Goal: Share content: Share content

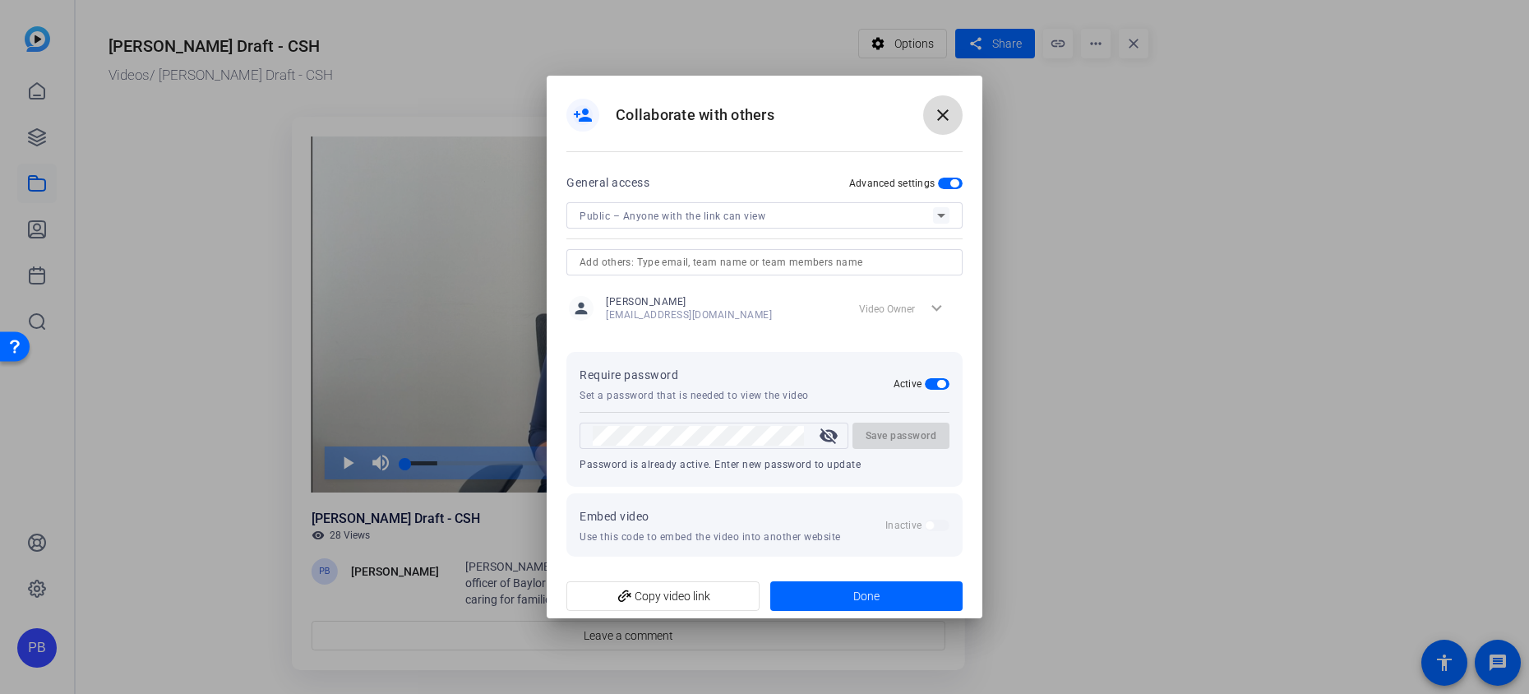
click at [949, 109] on mat-icon "close" at bounding box center [943, 115] width 20 height 20
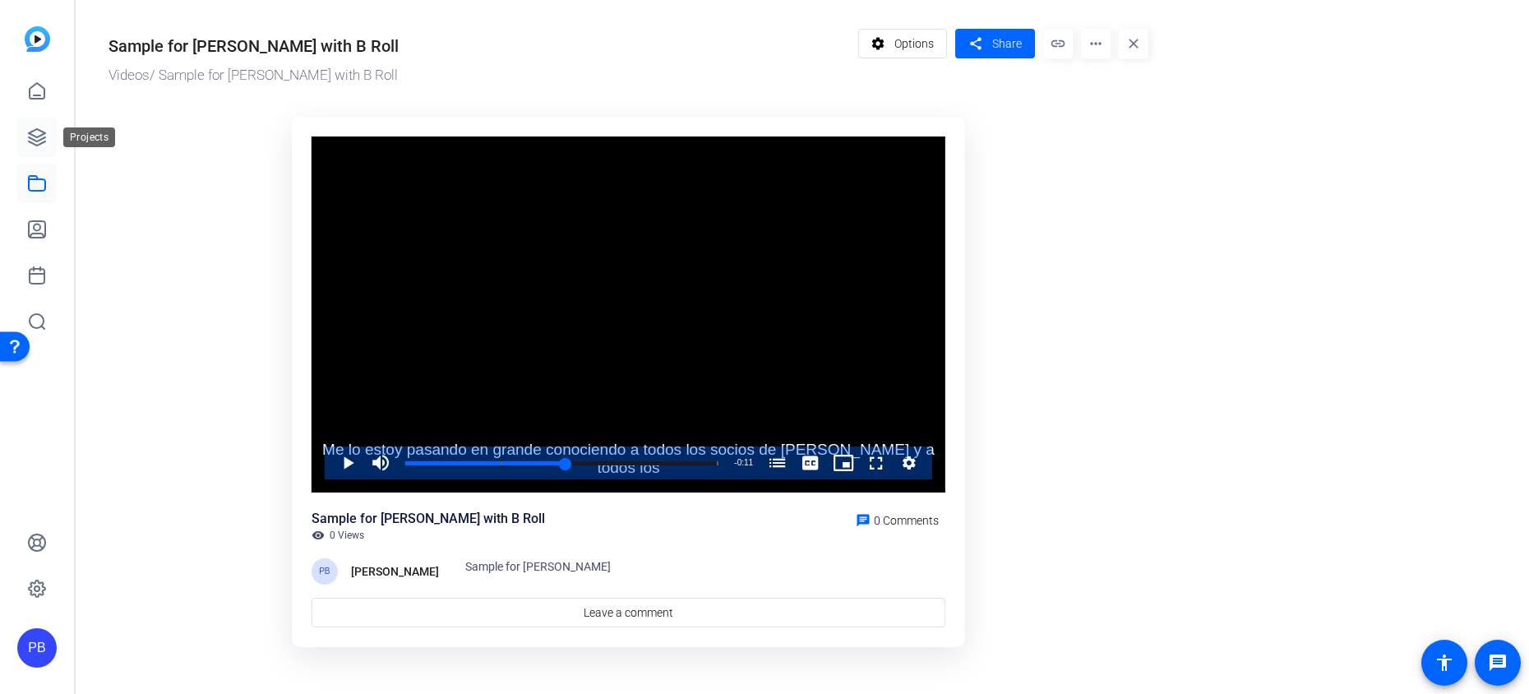
click at [36, 142] on icon at bounding box center [37, 137] width 20 height 20
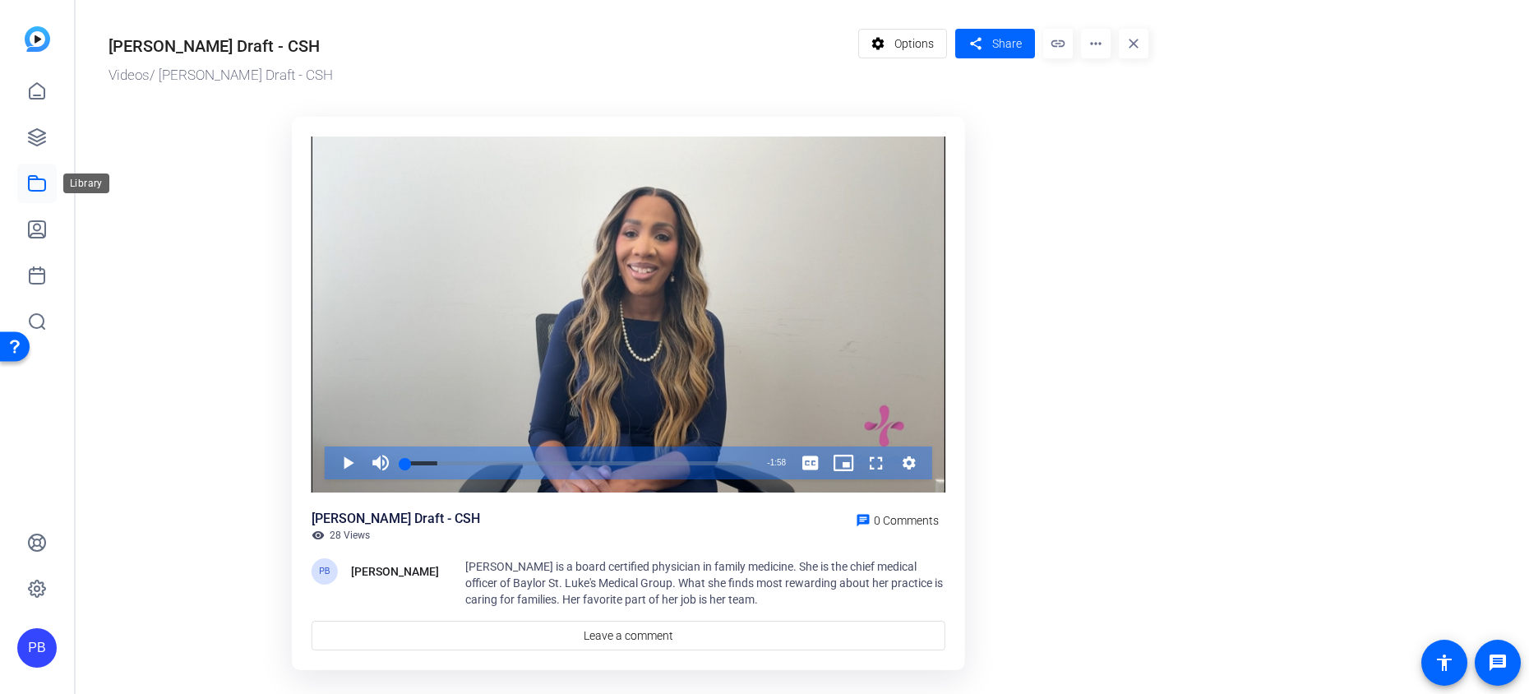
click at [36, 174] on icon at bounding box center [37, 183] width 20 height 20
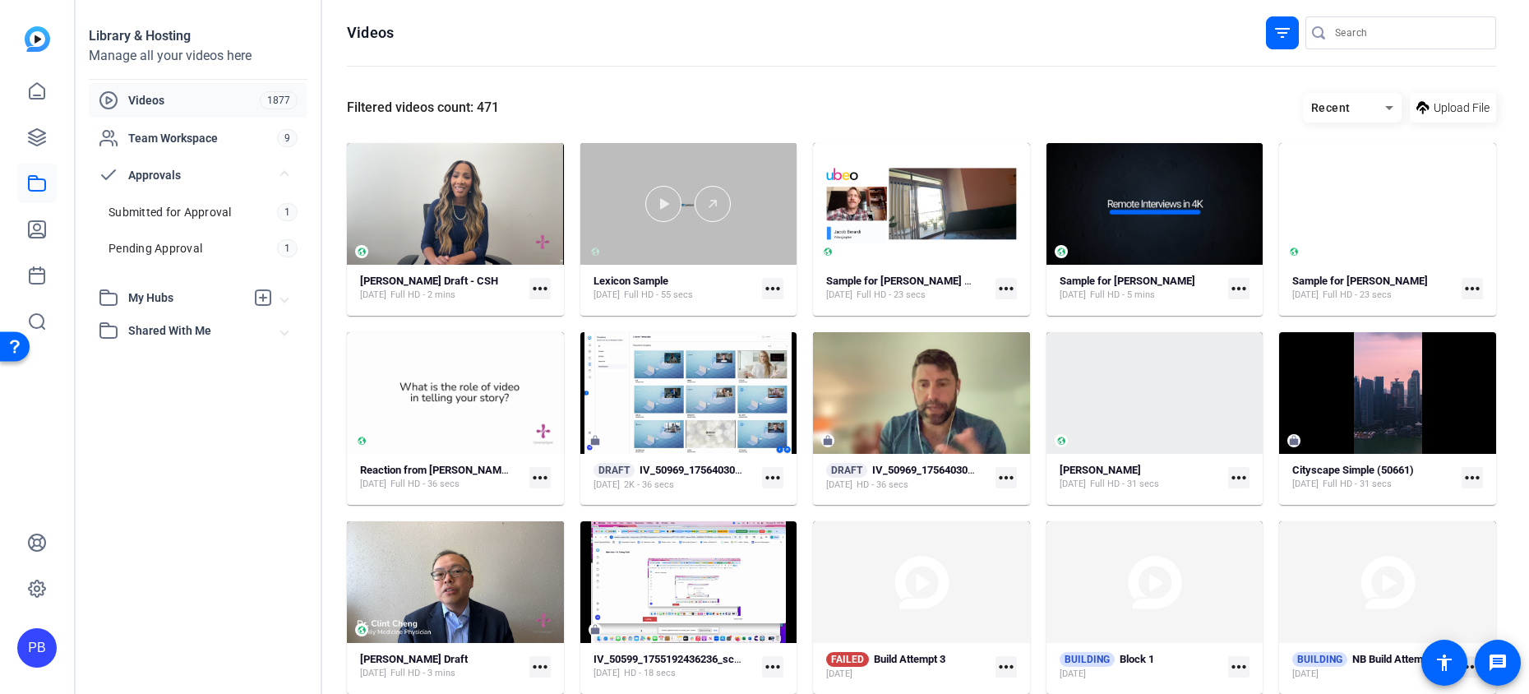
click at [728, 236] on div at bounding box center [688, 204] width 217 height 122
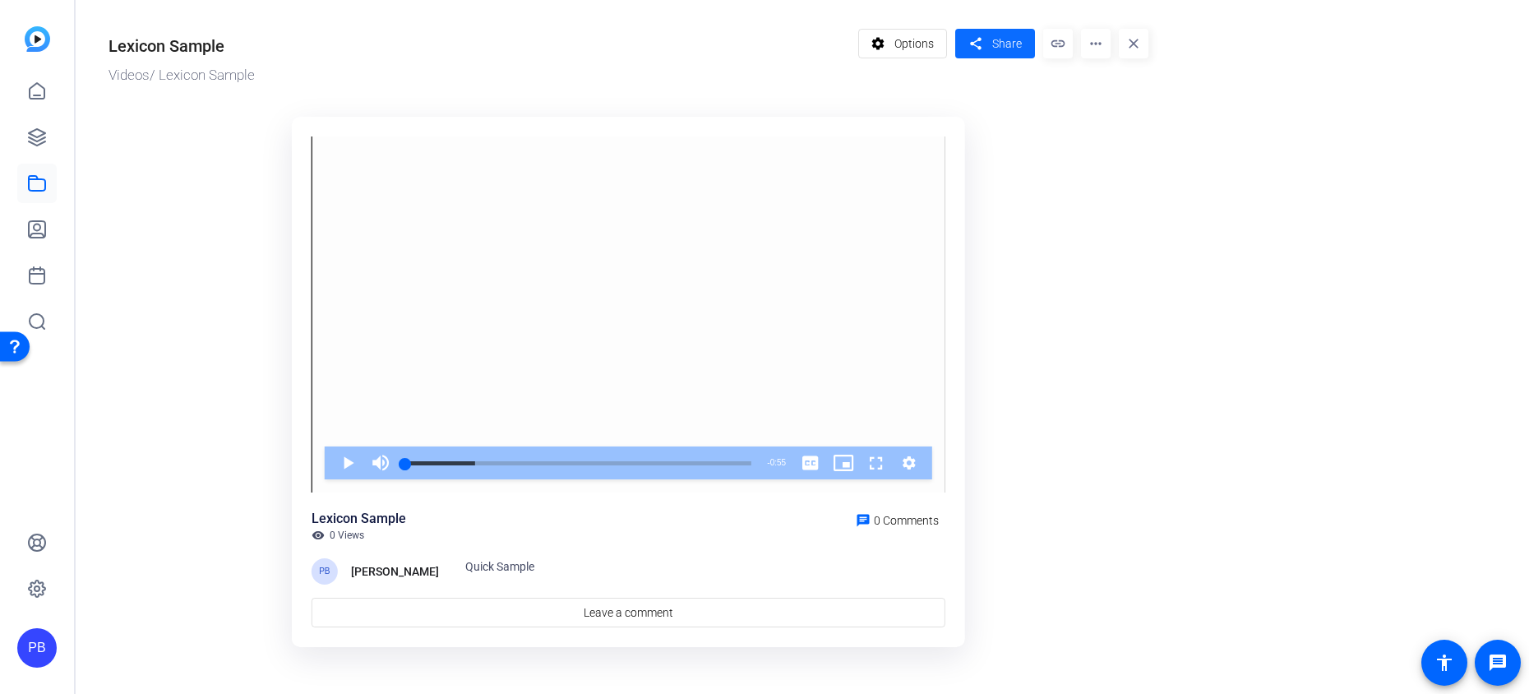
click at [996, 49] on span "Share" at bounding box center [1007, 43] width 30 height 17
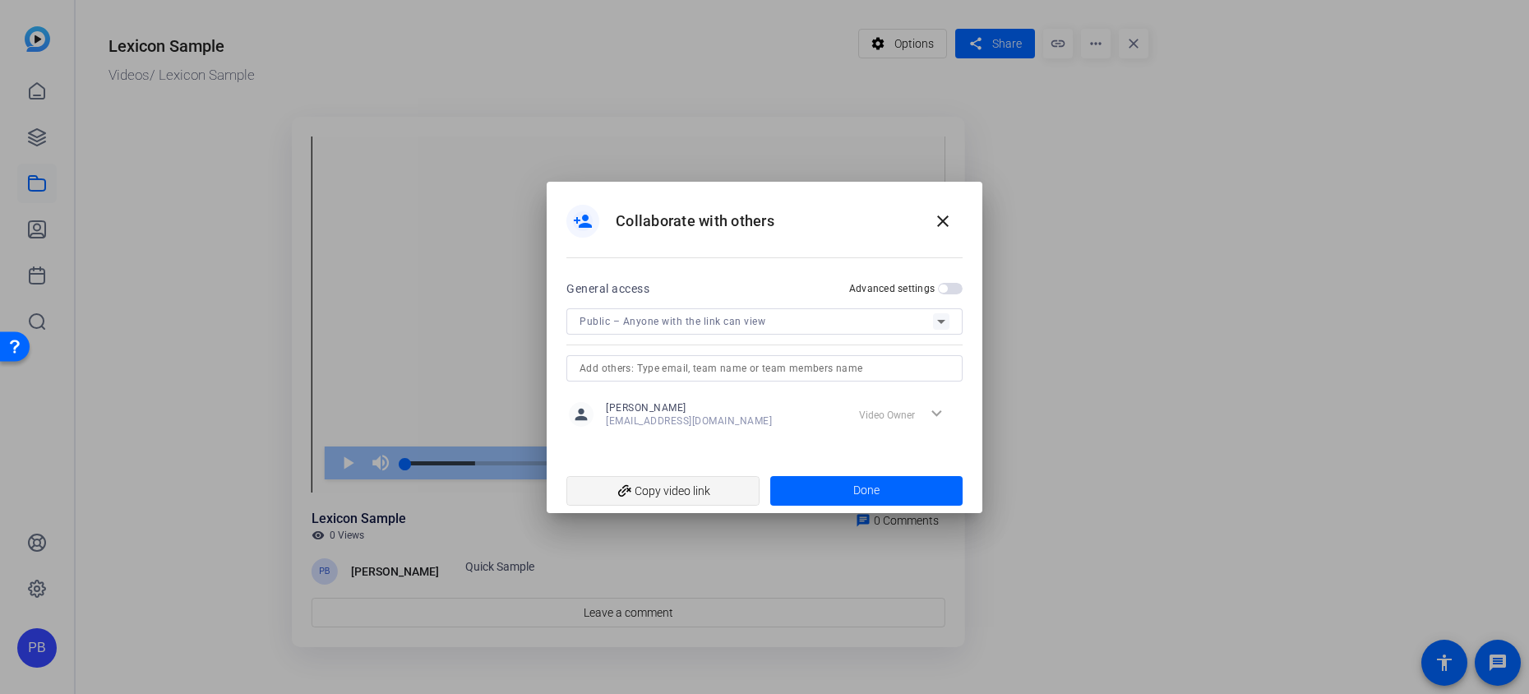
click at [654, 476] on span "add_link Copy video link" at bounding box center [663, 490] width 167 height 31
click at [918, 30] on div at bounding box center [764, 347] width 1529 height 694
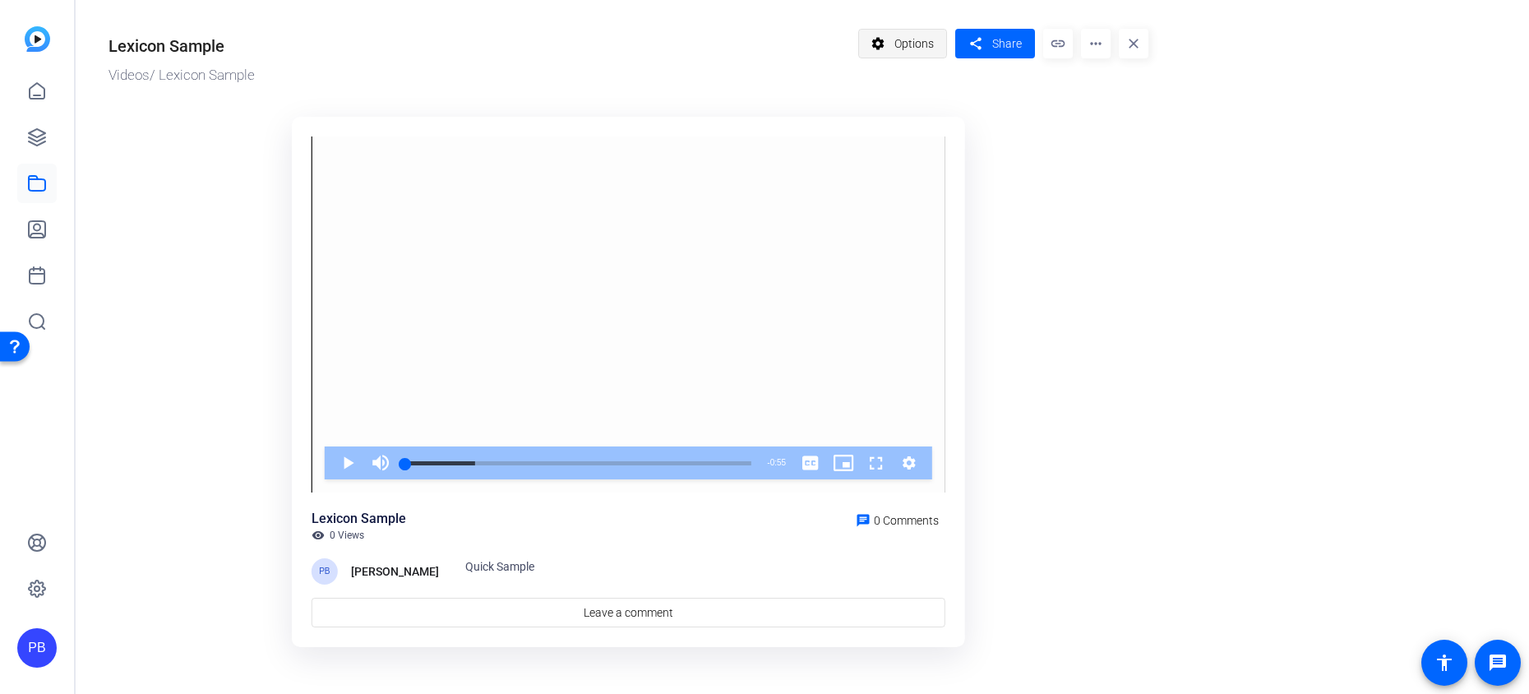
click at [909, 36] on span "Options" at bounding box center [914, 43] width 39 height 31
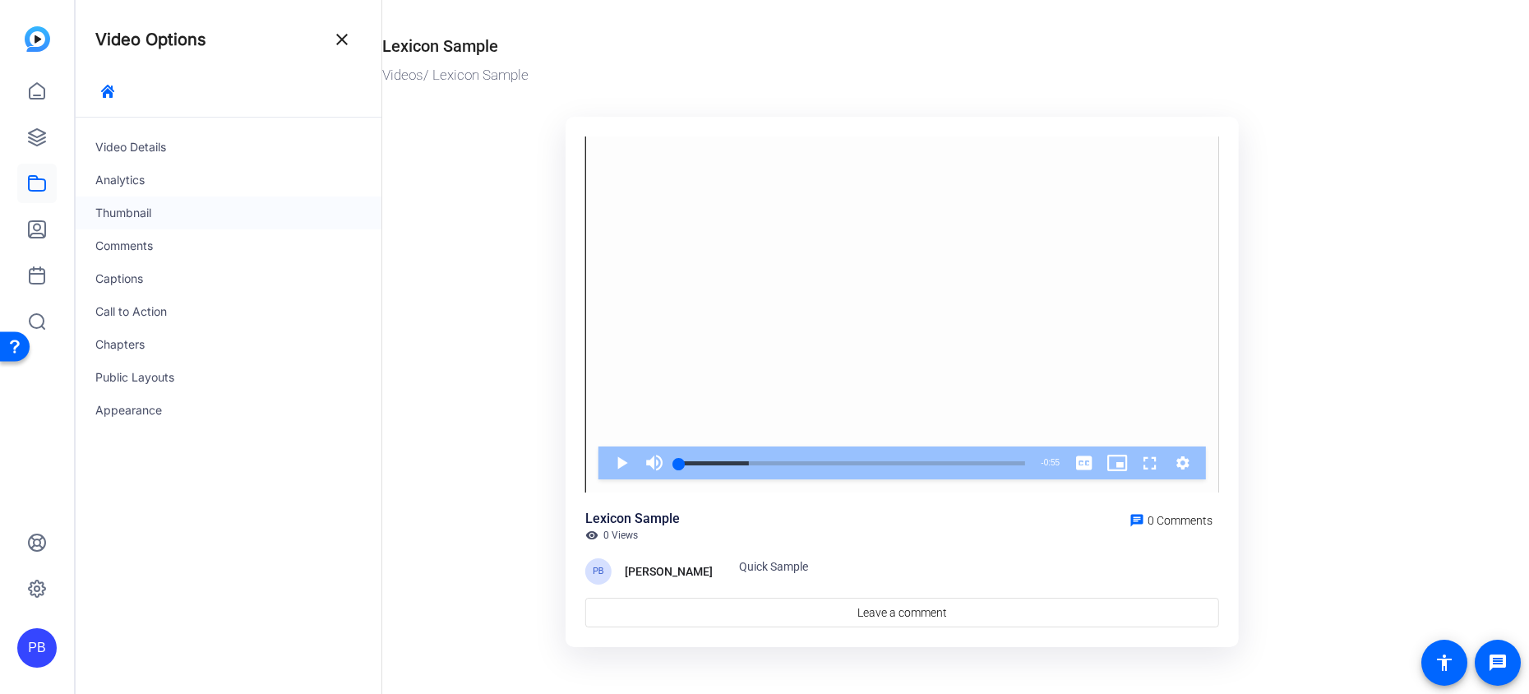
click at [206, 213] on div "Thumbnail" at bounding box center [229, 213] width 306 height 33
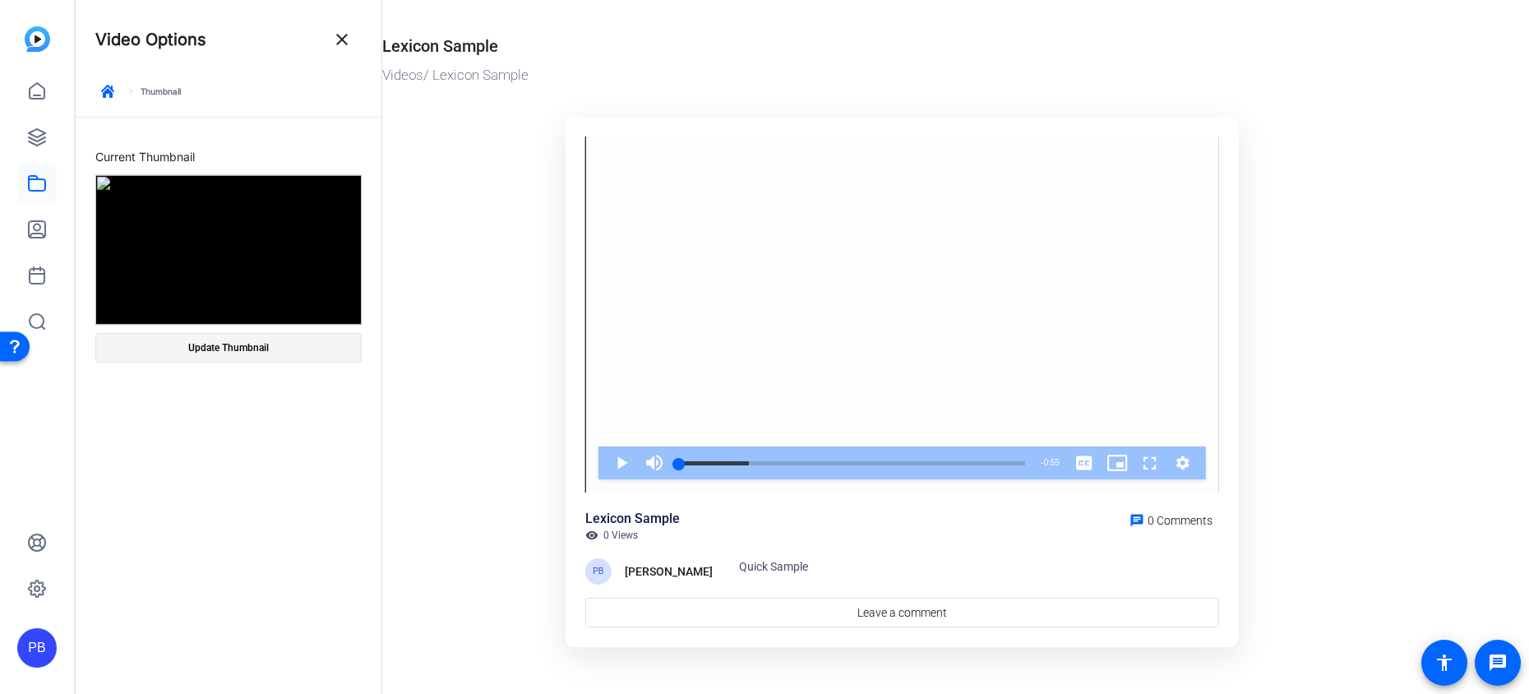
click at [306, 347] on span at bounding box center [228, 347] width 265 height 39
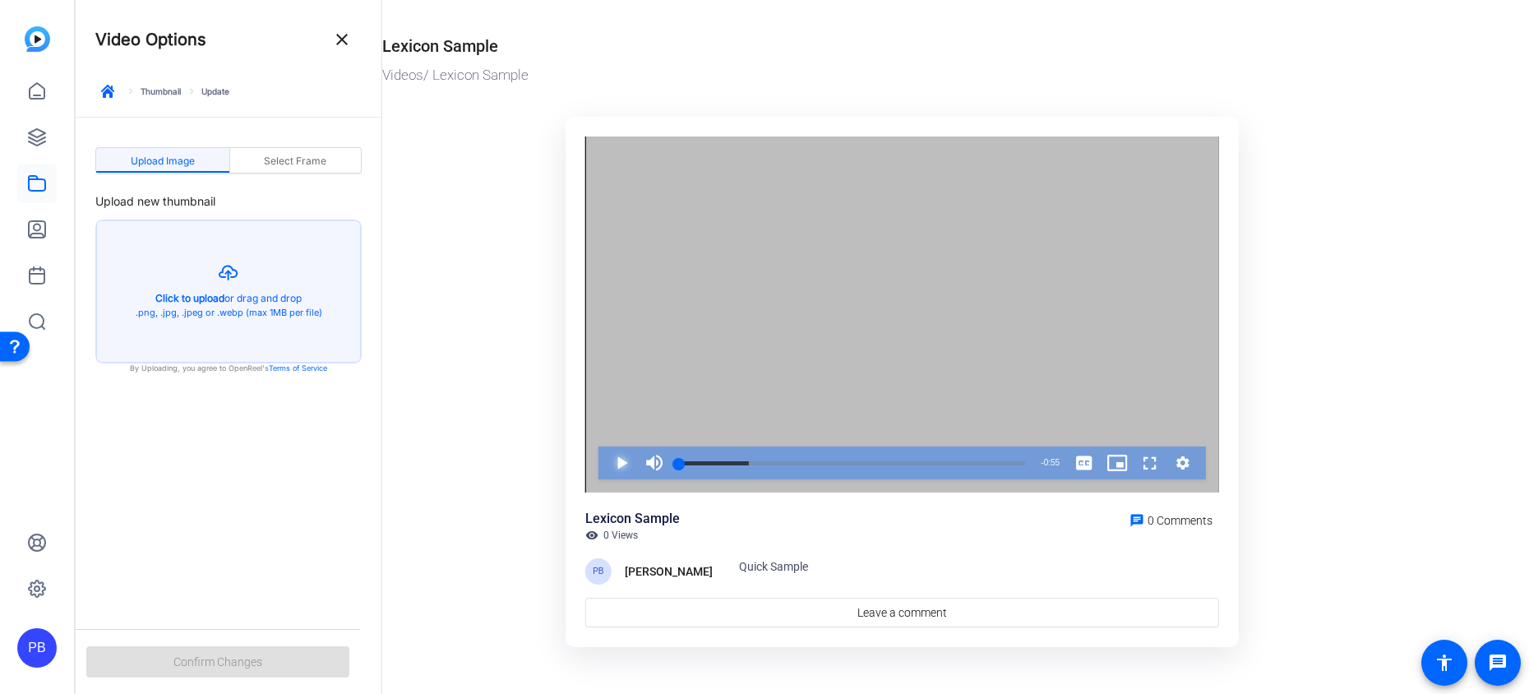
click at [605, 463] on span "Video Player" at bounding box center [605, 462] width 0 height 33
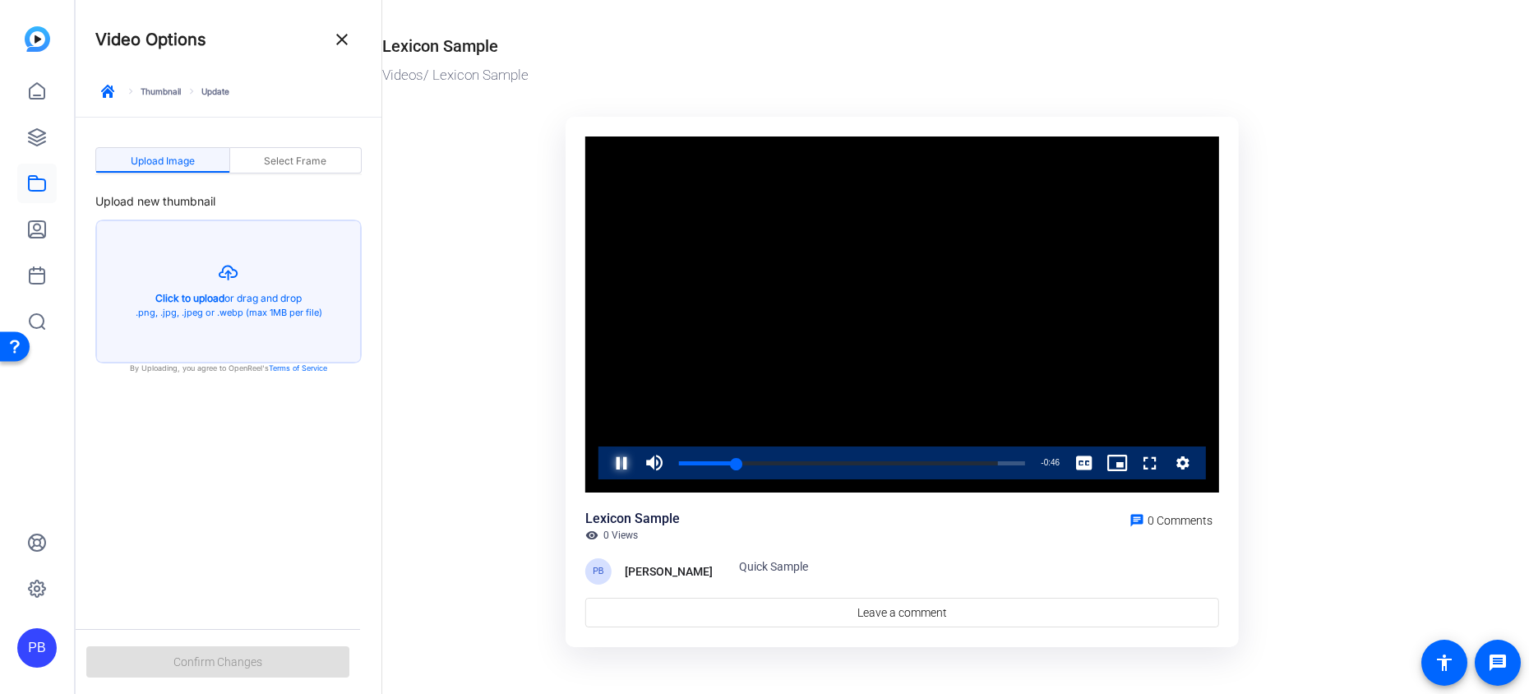
click at [605, 466] on span "Video Player" at bounding box center [605, 462] width 0 height 33
click at [730, 465] on div "0:08" at bounding box center [705, 463] width 52 height 4
click at [327, 164] on div "Select Frame" at bounding box center [296, 160] width 132 height 26
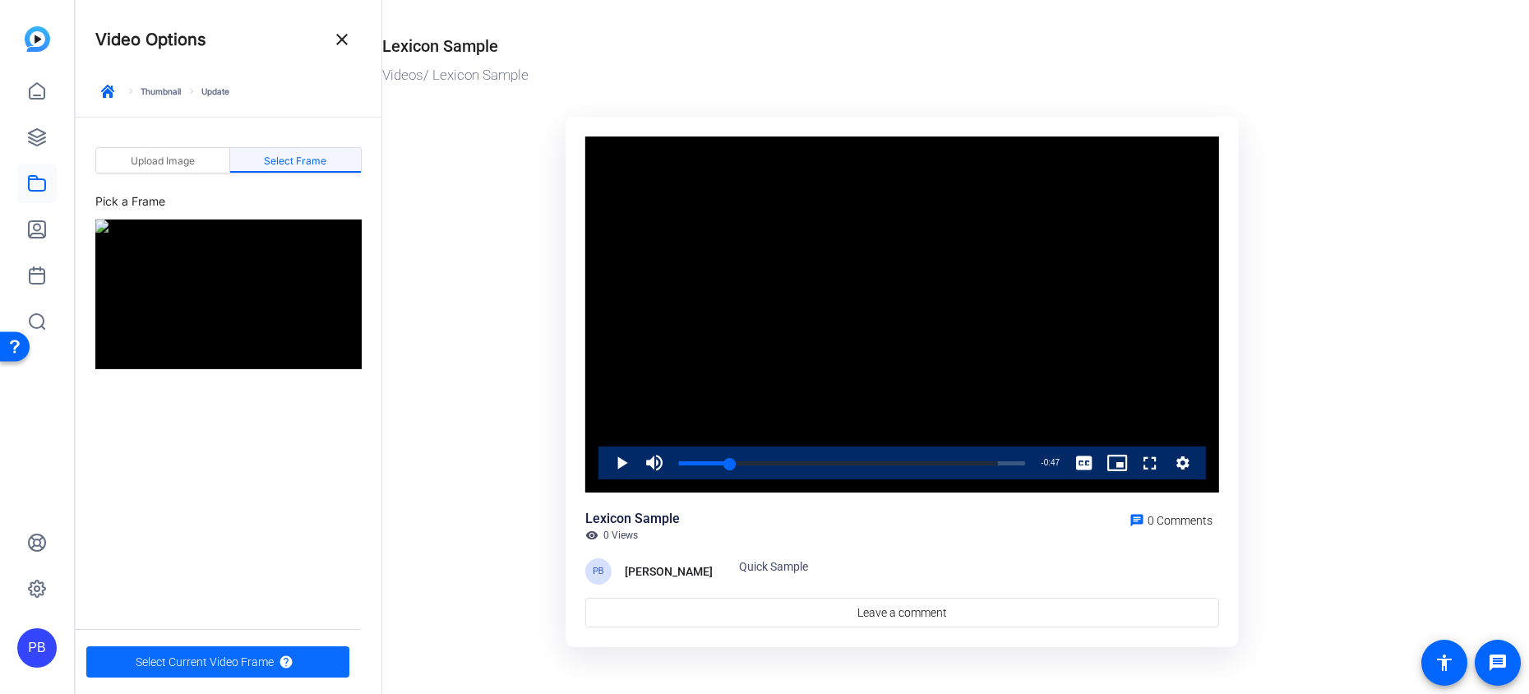
click at [248, 664] on span "Select Current Video Frame" at bounding box center [205, 661] width 138 height 31
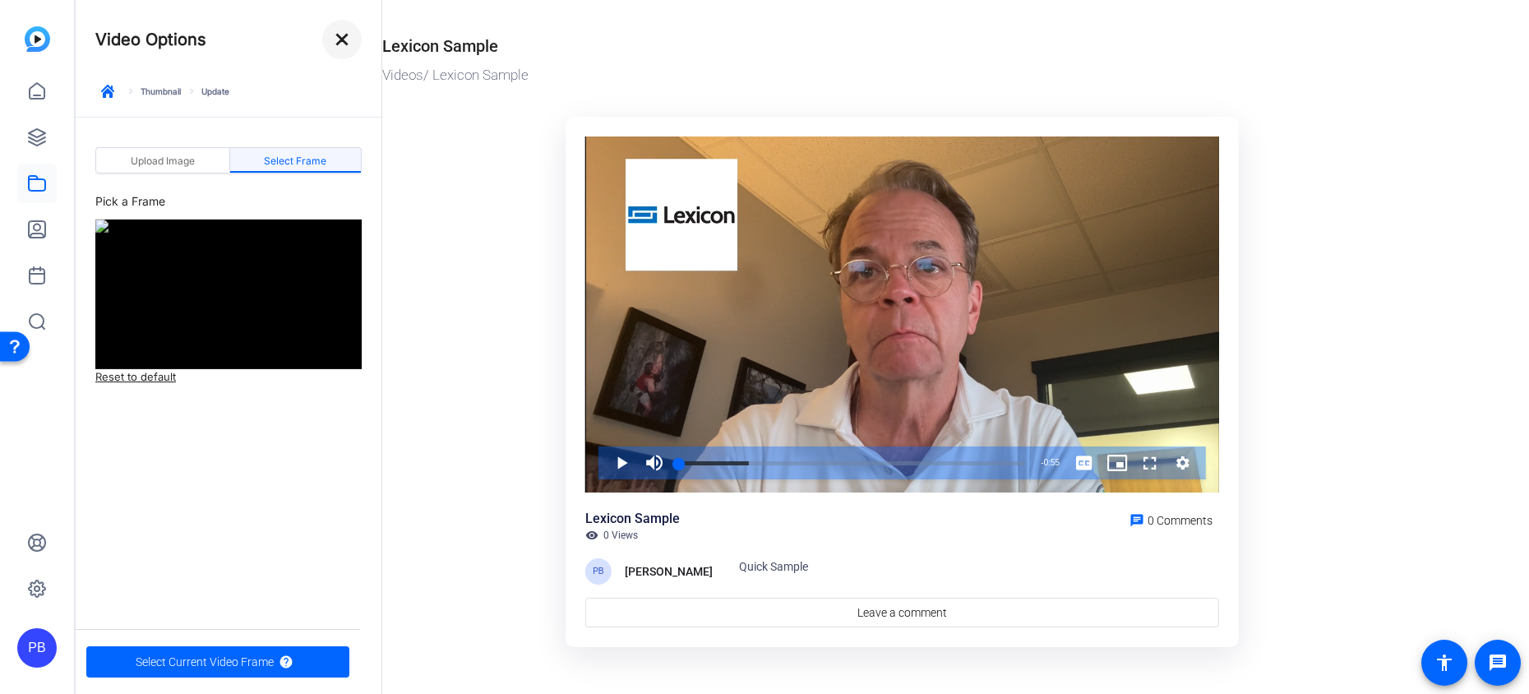
click at [345, 47] on mat-icon "close" at bounding box center [342, 40] width 20 height 20
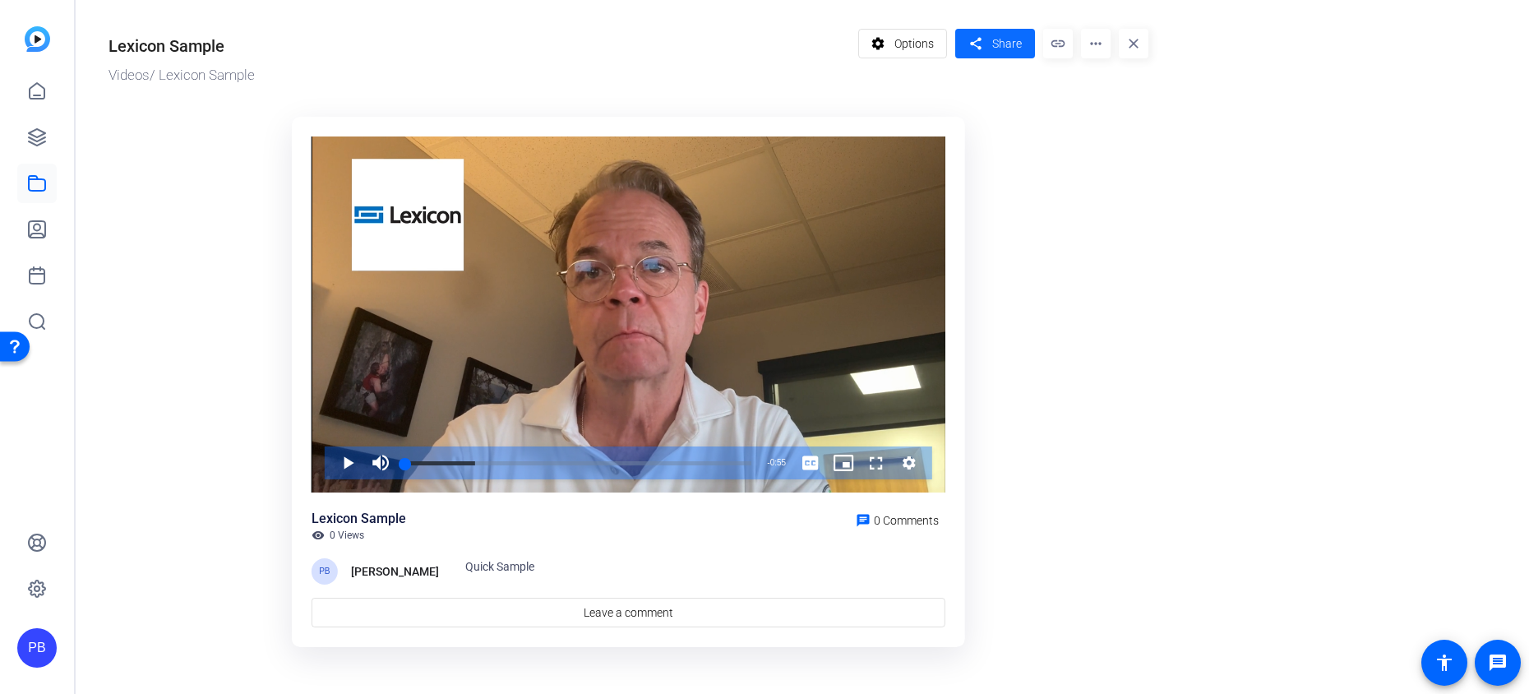
click at [999, 47] on span "Share" at bounding box center [1007, 43] width 30 height 17
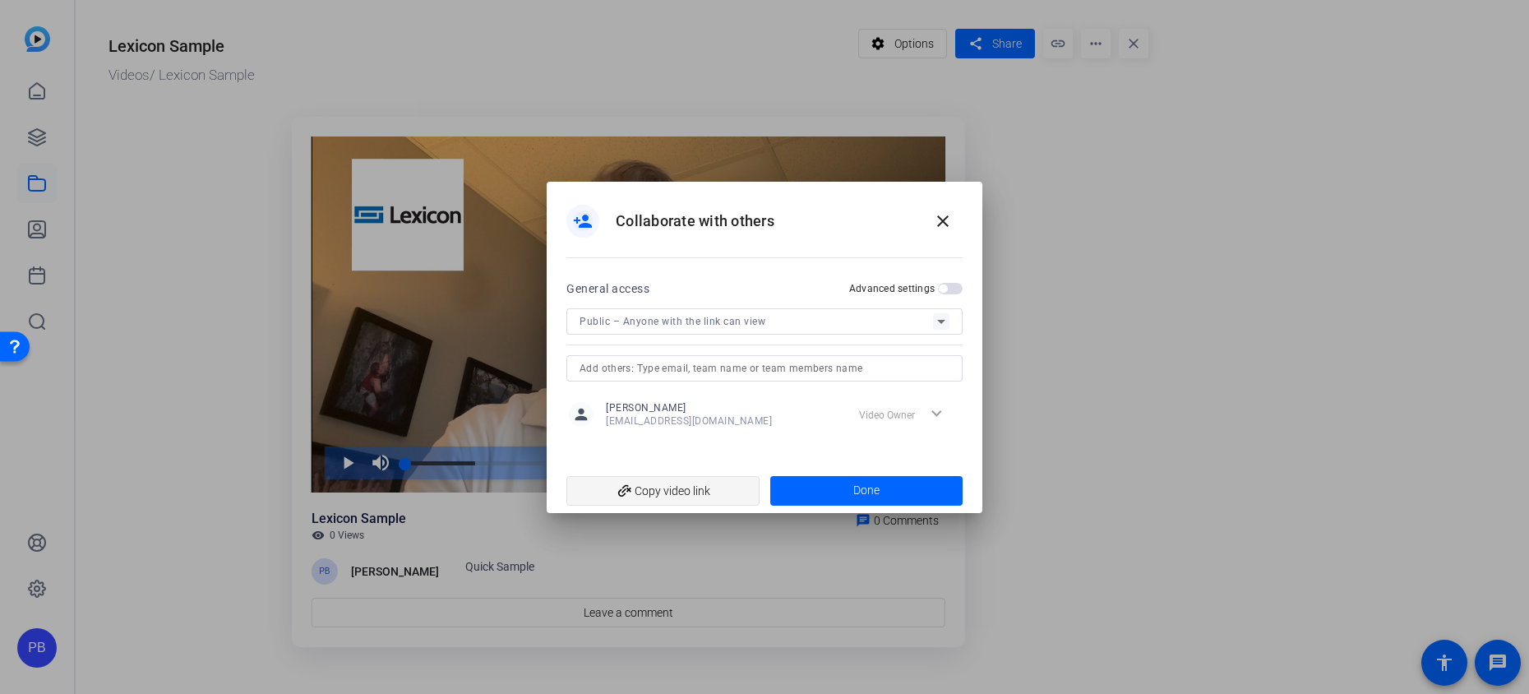
click at [727, 487] on span "add_link Copy video link" at bounding box center [663, 490] width 167 height 31
click at [728, 488] on span "add_link Copy video link" at bounding box center [663, 490] width 167 height 31
click at [948, 217] on mat-icon "close" at bounding box center [943, 221] width 20 height 20
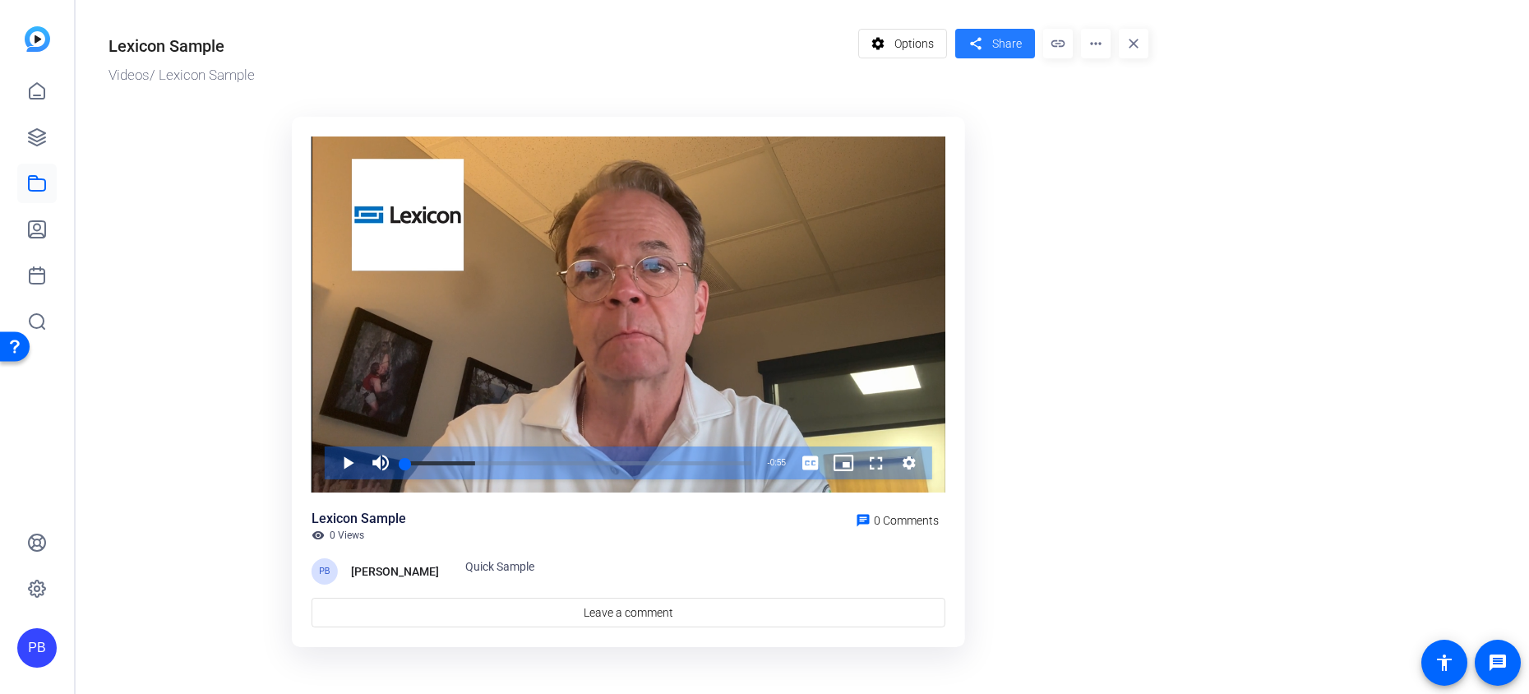
click at [1015, 44] on span "Share" at bounding box center [1007, 43] width 30 height 17
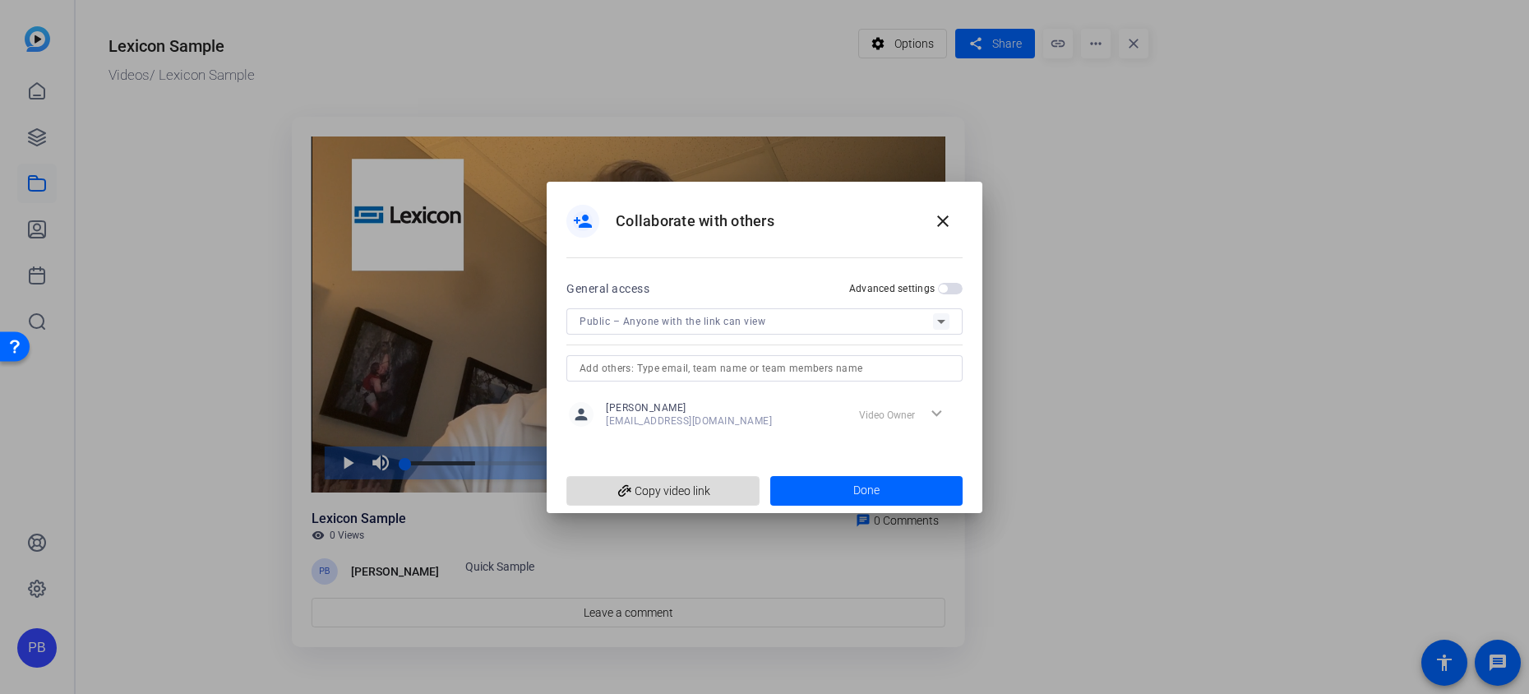
click at [674, 487] on span "add_link Copy video link" at bounding box center [663, 490] width 167 height 31
